Goal: Transaction & Acquisition: Purchase product/service

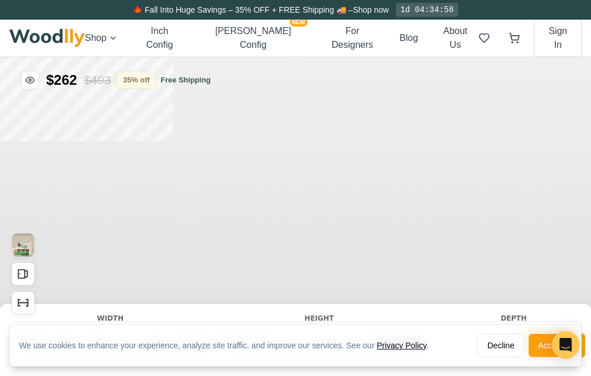
type input "63"
type input "2"
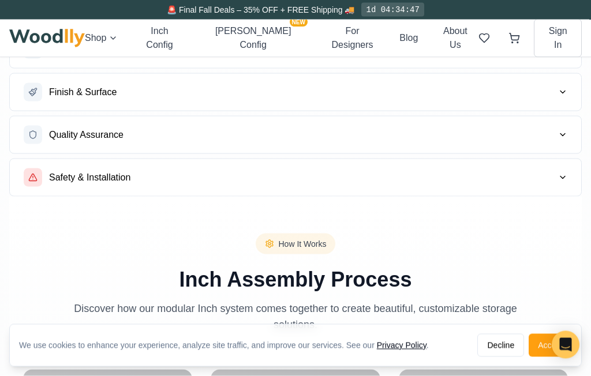
scroll to position [745, 0]
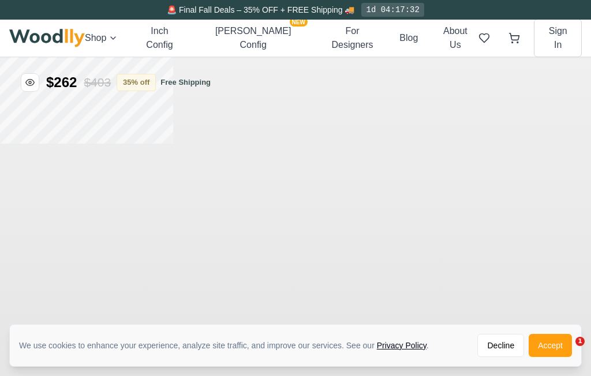
type input "63"
type input "2"
type input "63"
type input "2"
